Goal: Contribute content: Contribute content

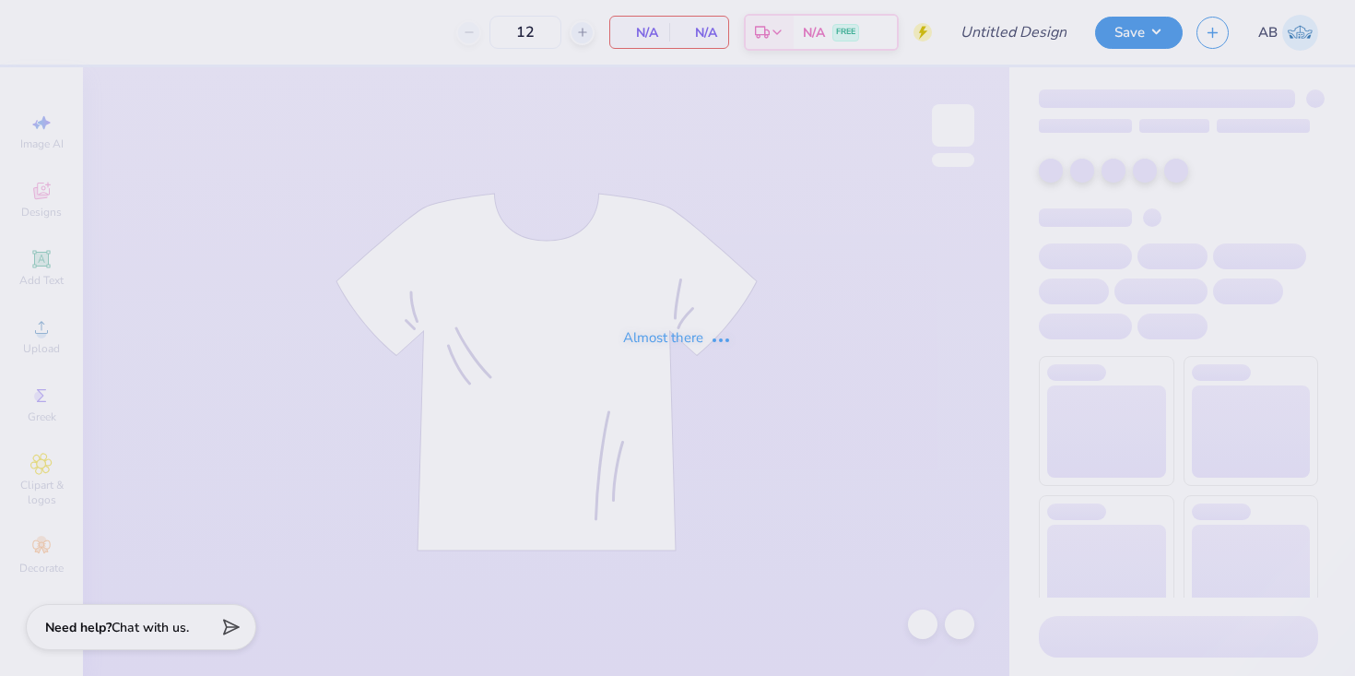
type input "50"
type input "ADPi Hoco Tee"
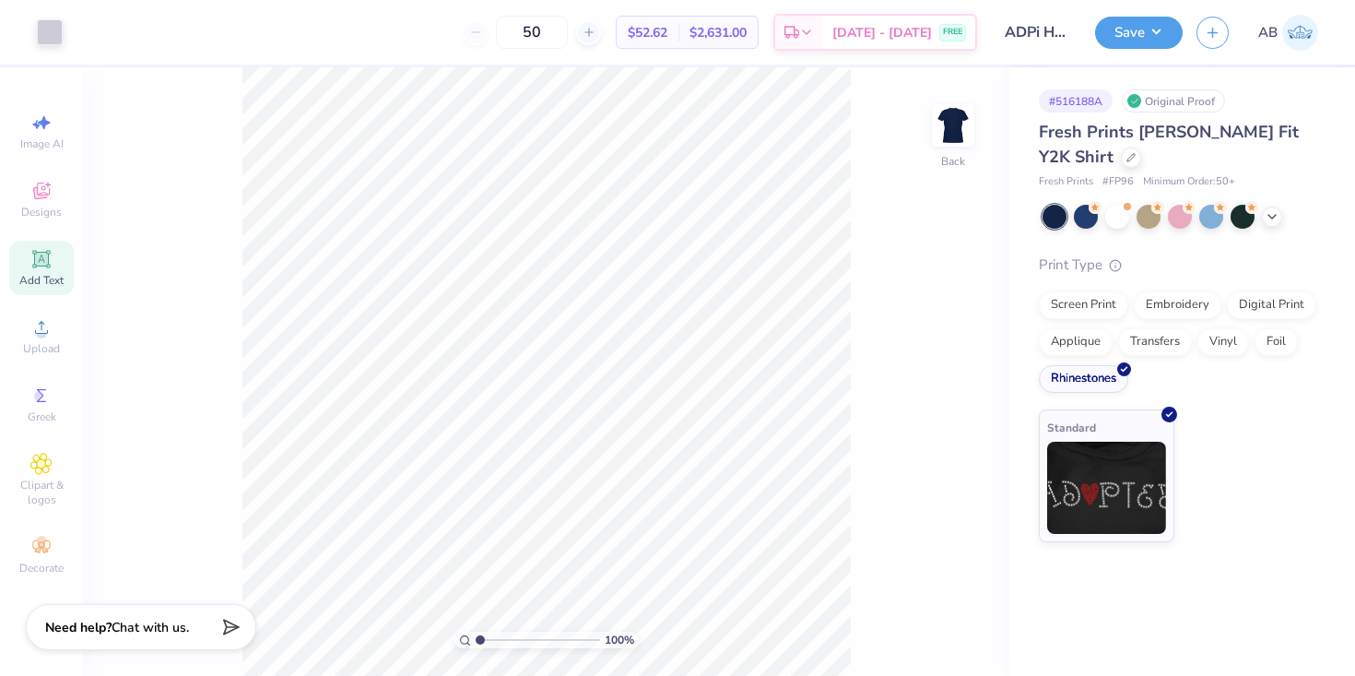
click at [34, 274] on span "Add Text" at bounding box center [41, 280] width 44 height 15
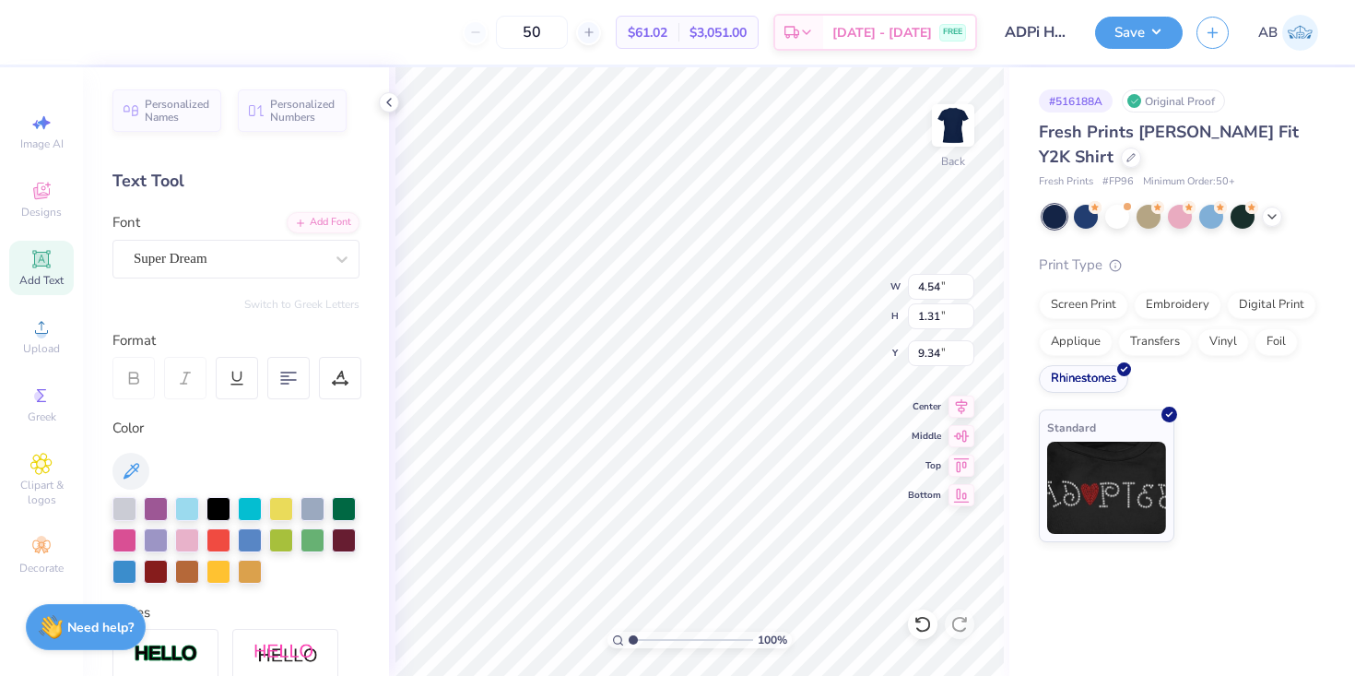
scroll to position [0, 2]
type textarea "Roll wave"
click at [285, 261] on div "Super Dream" at bounding box center [229, 258] width 194 height 29
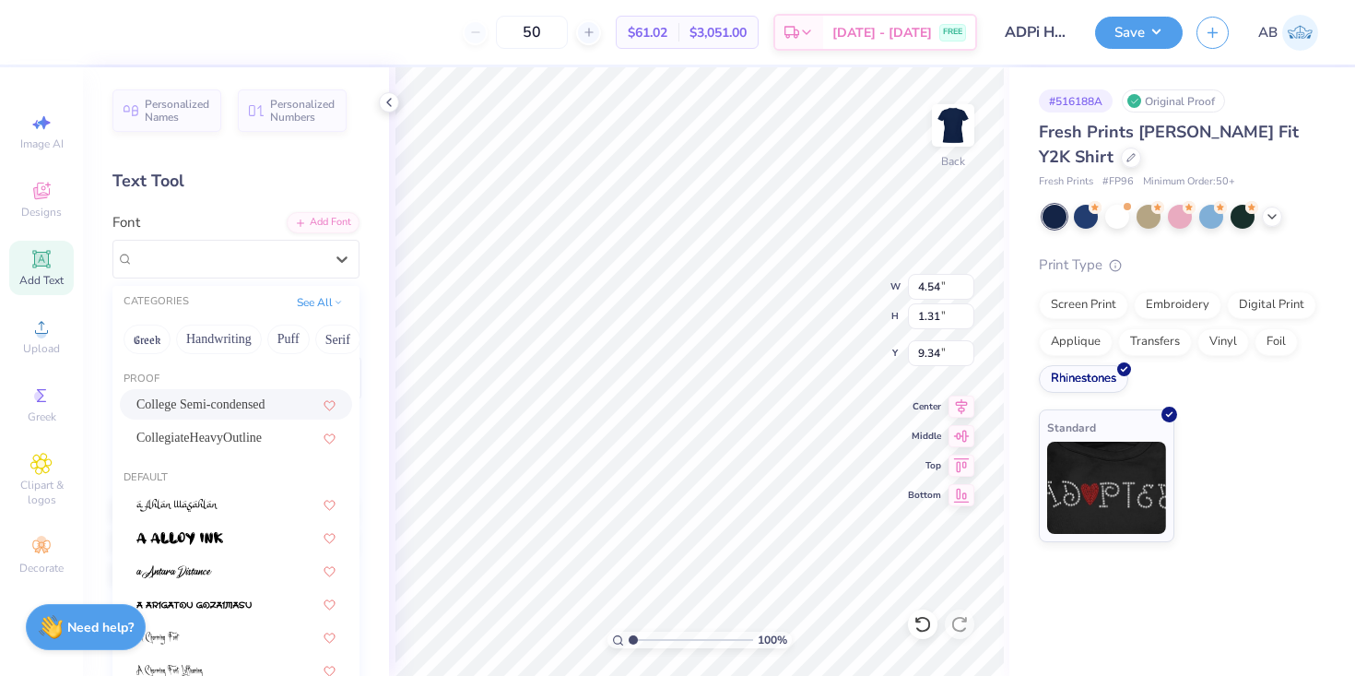
click at [259, 411] on span "College Semi-condensed" at bounding box center [200, 404] width 129 height 19
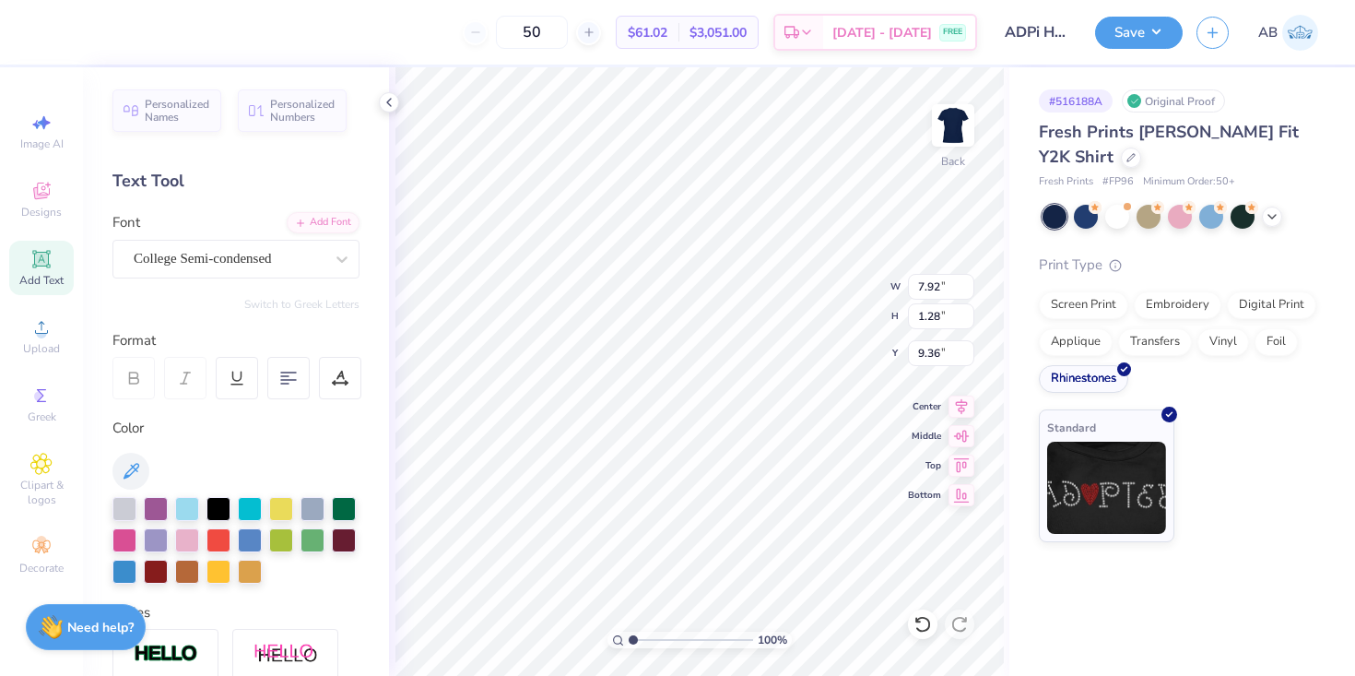
type input "4.96"
type input "0.57"
type input "8.75"
type input "7.92"
type input "1.28"
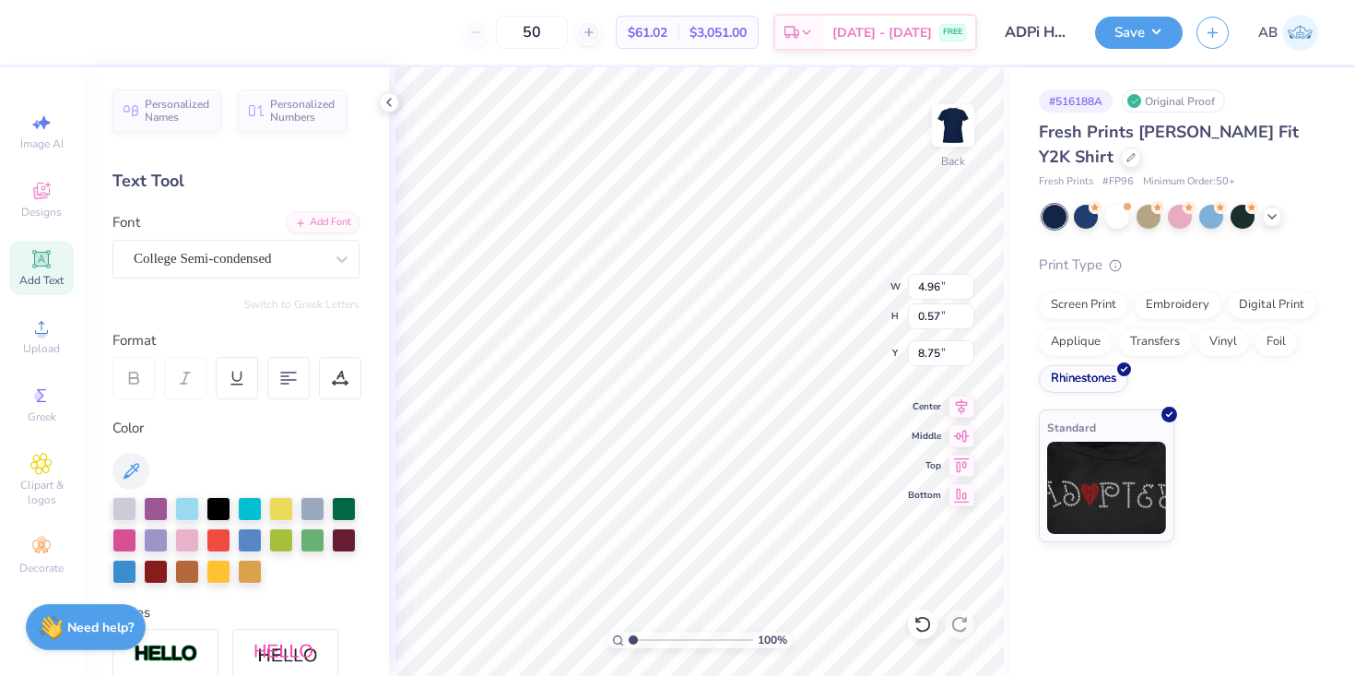
type input "9.36"
click at [943, 318] on input "1.28" at bounding box center [941, 316] width 66 height 26
click at [934, 316] on input "1.28" at bounding box center [941, 316] width 66 height 26
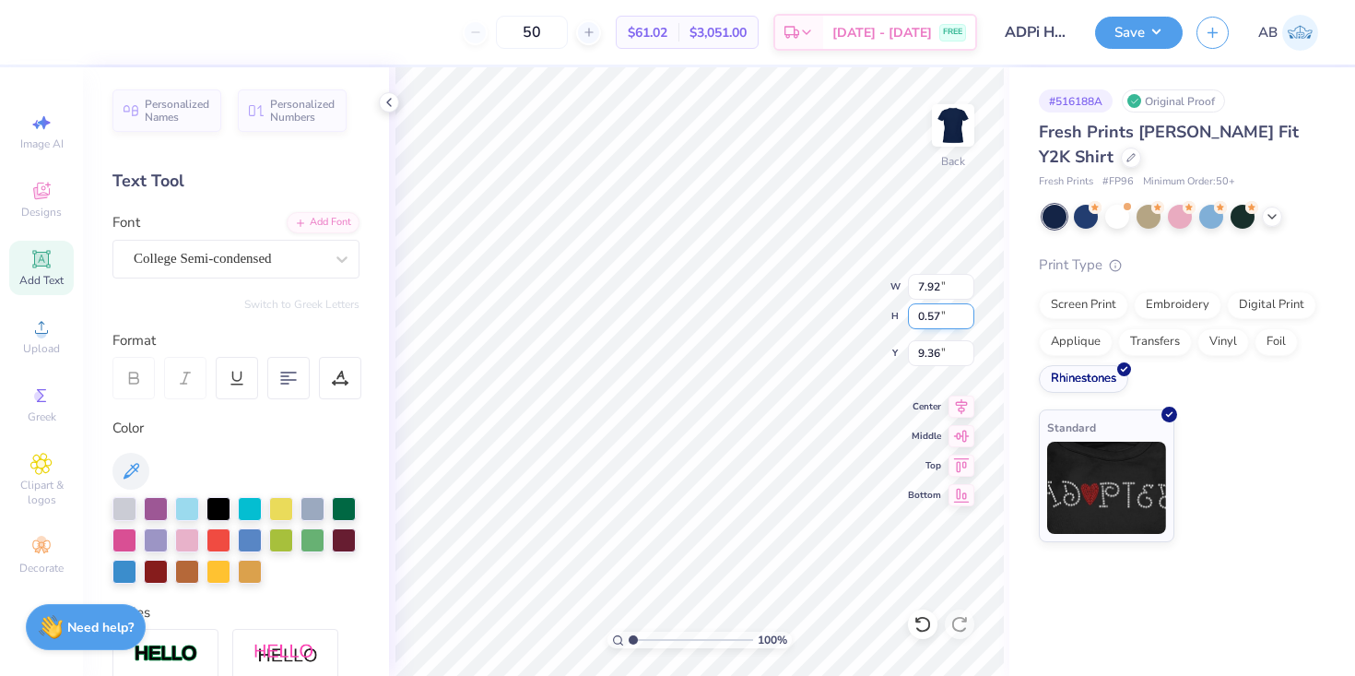
type input "0.57"
type input "3.52"
type input "9.72"
type input "2.10"
type input "3.00"
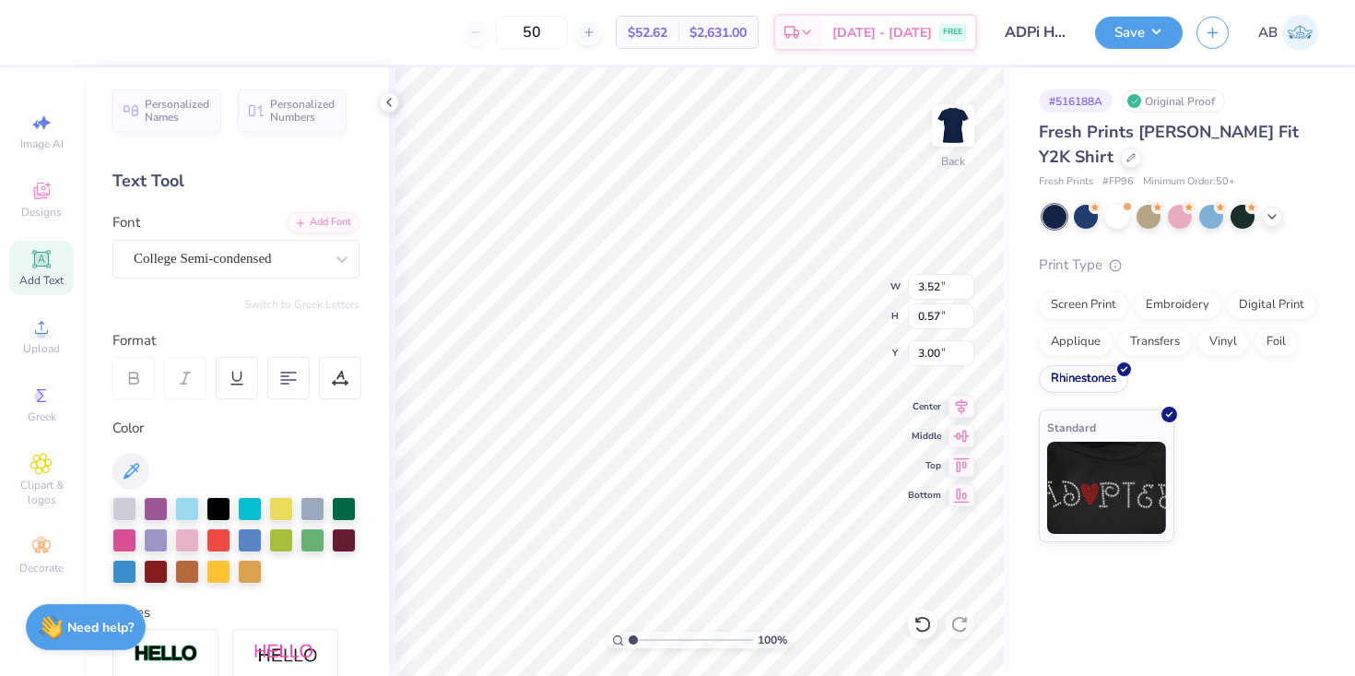
type input "2.72"
type input "3.00"
click at [957, 406] on icon at bounding box center [962, 404] width 26 height 22
click at [957, 398] on icon at bounding box center [962, 403] width 12 height 16
type input "4.96"
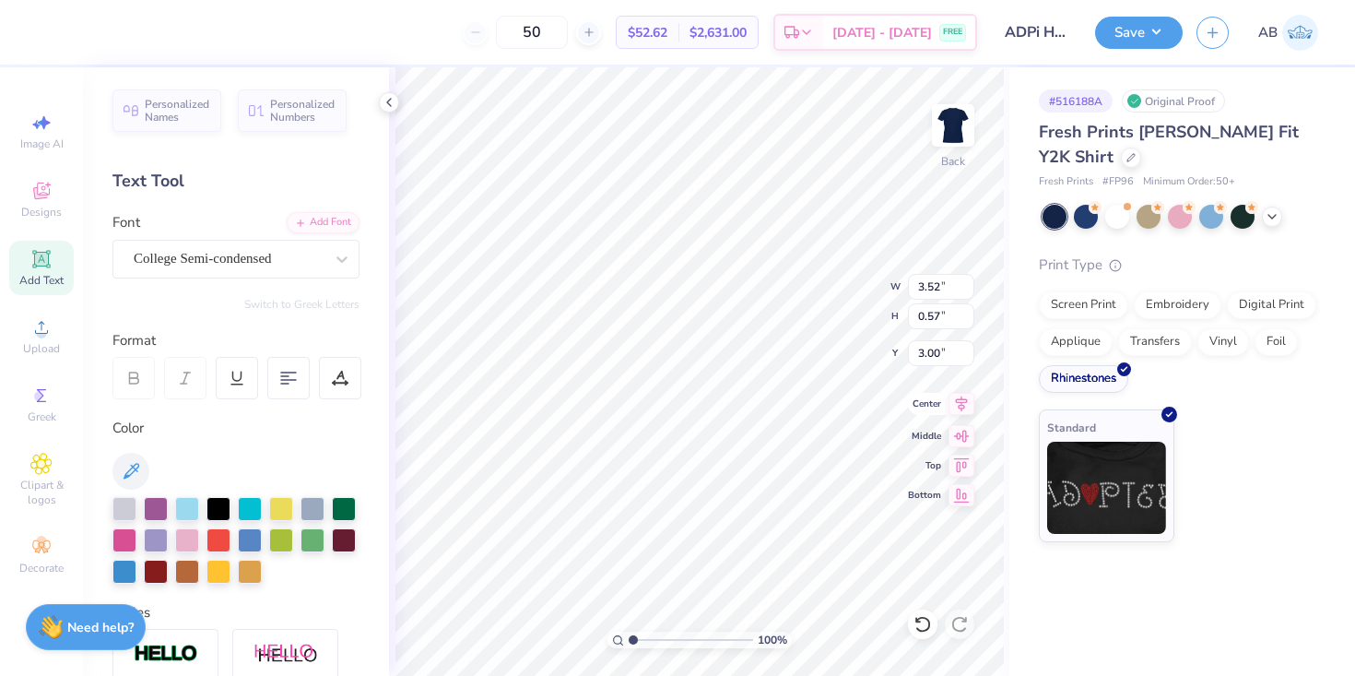
type input "9.93"
click at [952, 403] on icon at bounding box center [962, 404] width 26 height 22
type input "7.03"
type input "5.69"
type input "3.85"
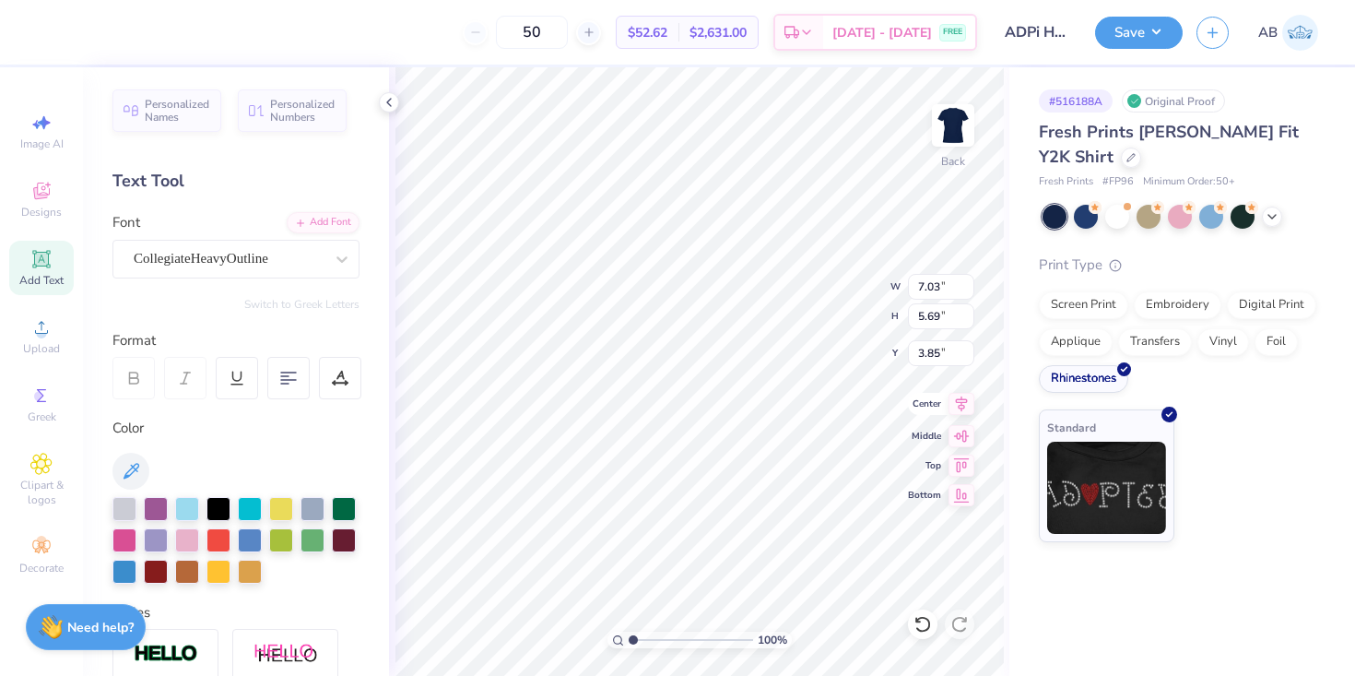
click at [959, 407] on icon at bounding box center [962, 403] width 12 height 16
click at [1150, 37] on button "Save" at bounding box center [1139, 30] width 88 height 32
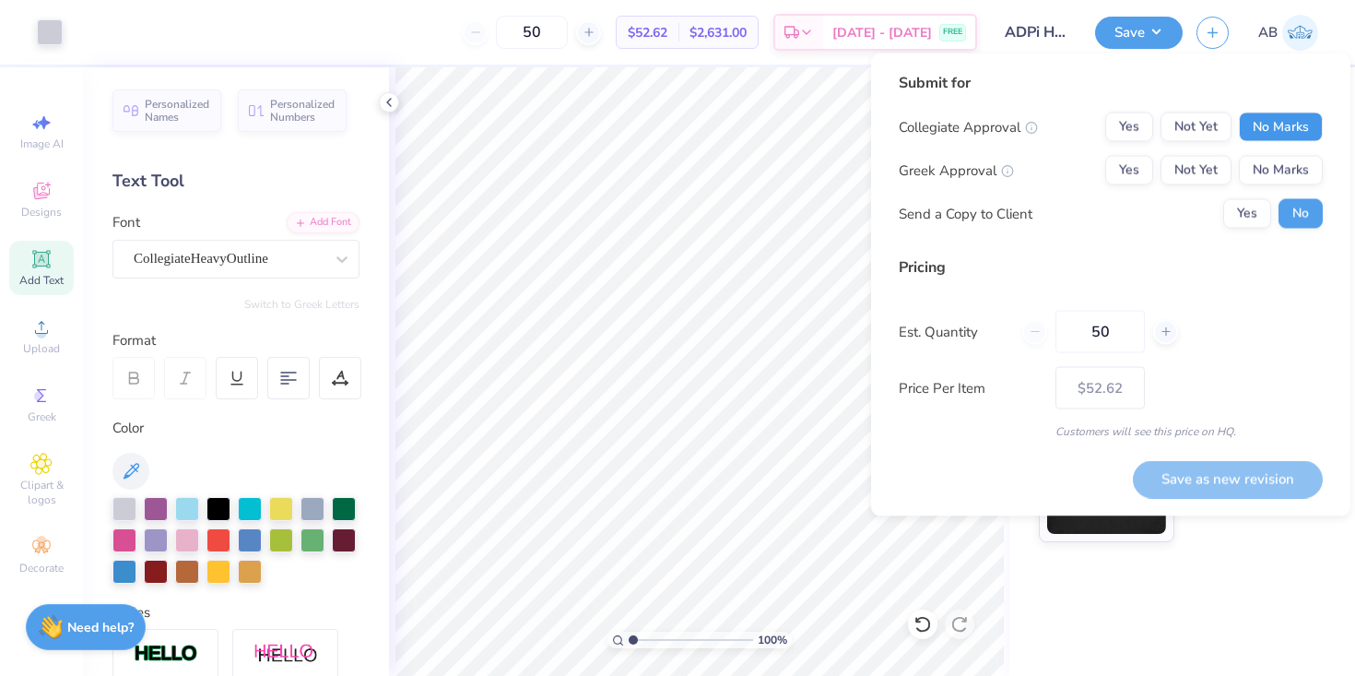
click at [1273, 123] on button "No Marks" at bounding box center [1281, 126] width 84 height 29
click at [1140, 174] on button "Yes" at bounding box center [1129, 170] width 48 height 29
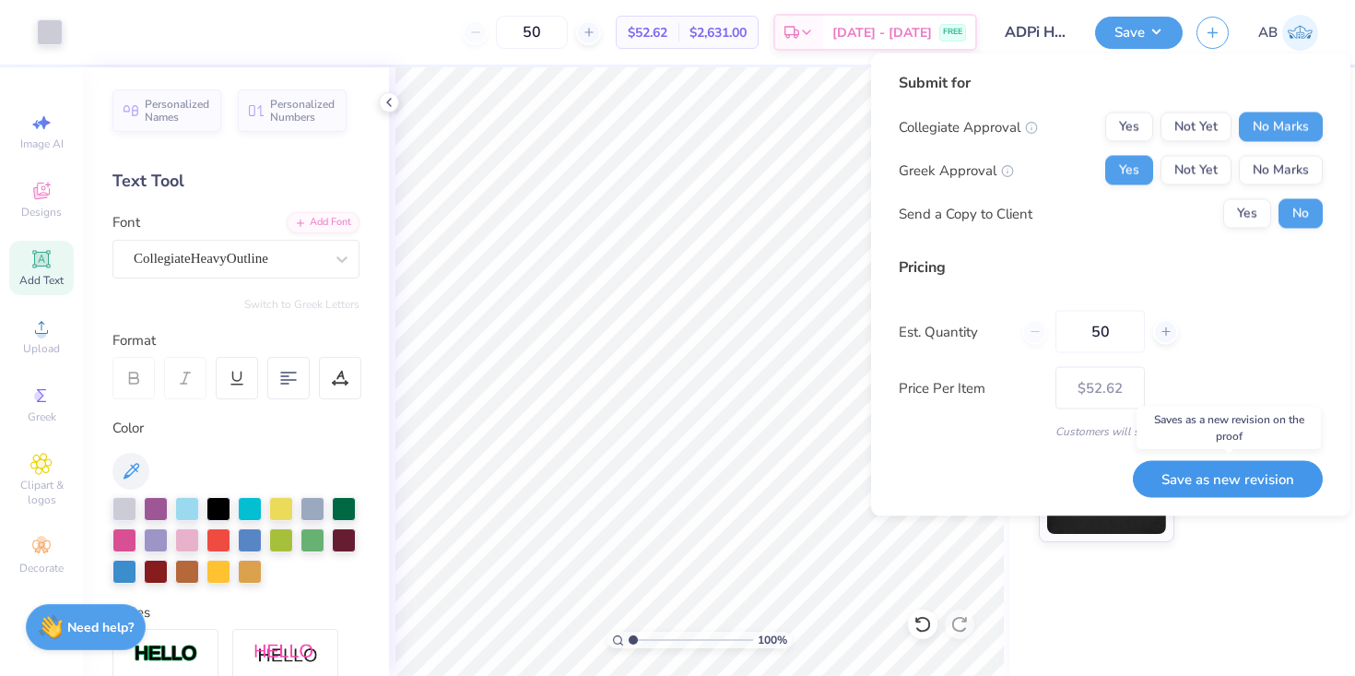
click at [1261, 474] on button "Save as new revision" at bounding box center [1228, 479] width 190 height 38
type input "$52.62"
